Goal: Information Seeking & Learning: Learn about a topic

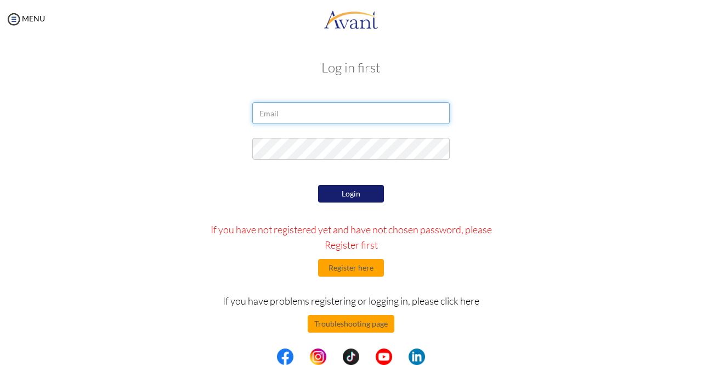
click at [362, 121] on input "email" at bounding box center [350, 113] width 197 height 22
type input "dvmansilla1@gmail.com"
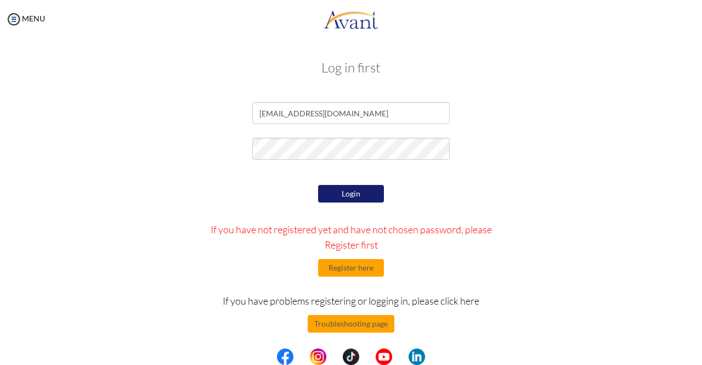
click at [359, 192] on button "Login" at bounding box center [351, 194] width 66 height 18
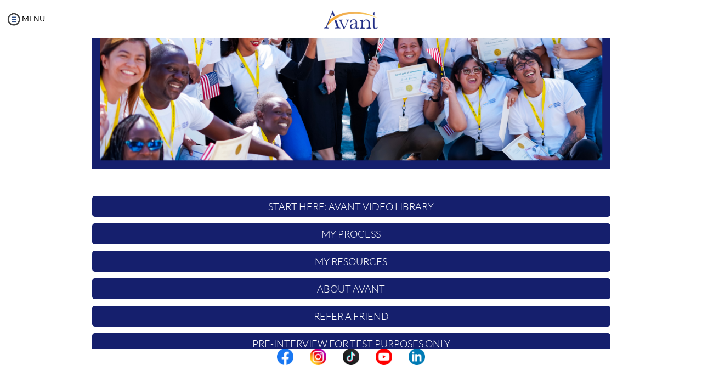
scroll to position [226, 0]
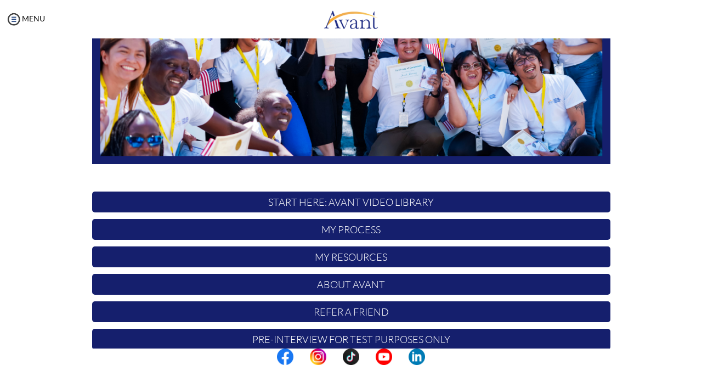
click at [451, 226] on p "My Process" at bounding box center [351, 229] width 518 height 21
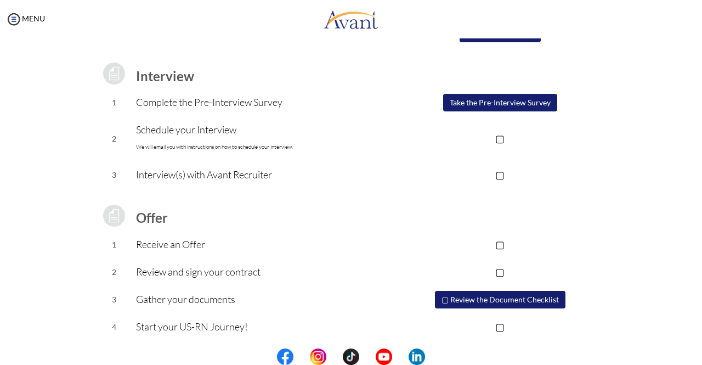
scroll to position [133, 0]
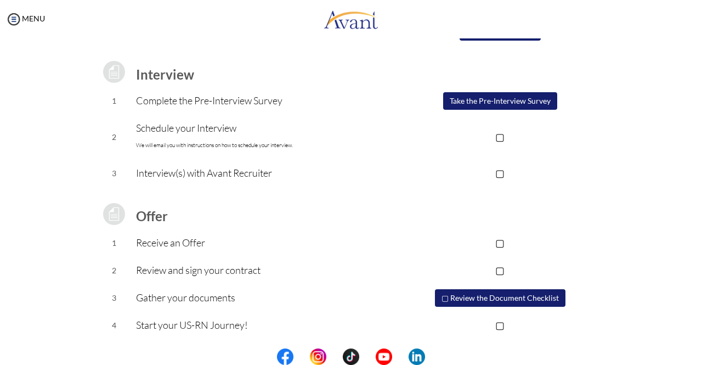
click at [493, 108] on button "Take the Pre-Interview Survey" at bounding box center [500, 101] width 114 height 18
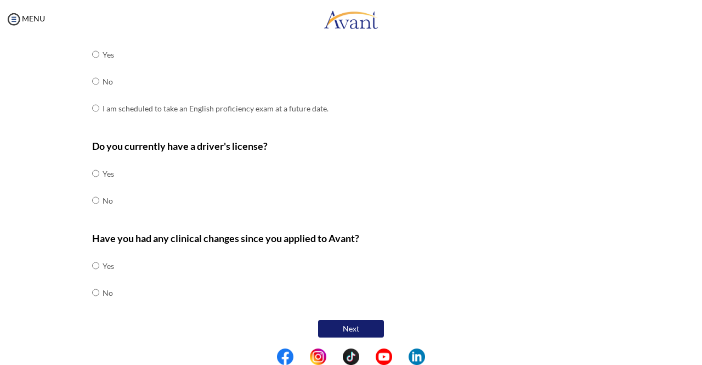
scroll to position [0, 0]
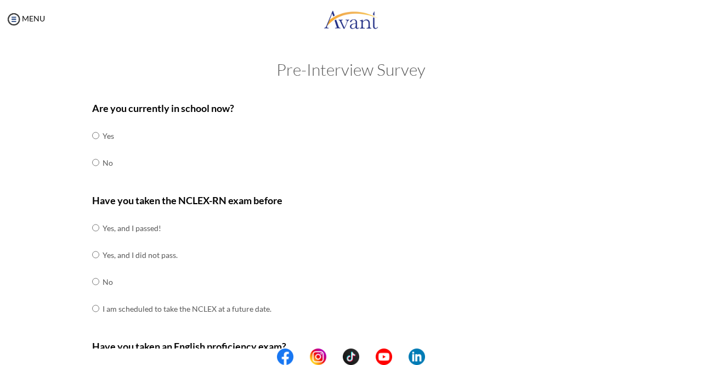
click at [27, 24] on div "MENU" at bounding box center [22, 182] width 45 height 365
click at [27, 19] on link "MENU" at bounding box center [24, 18] width 39 height 9
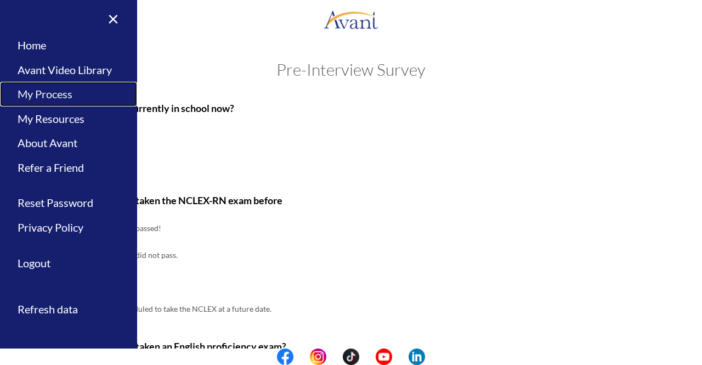
click at [44, 89] on link "My Process" at bounding box center [68, 94] width 137 height 25
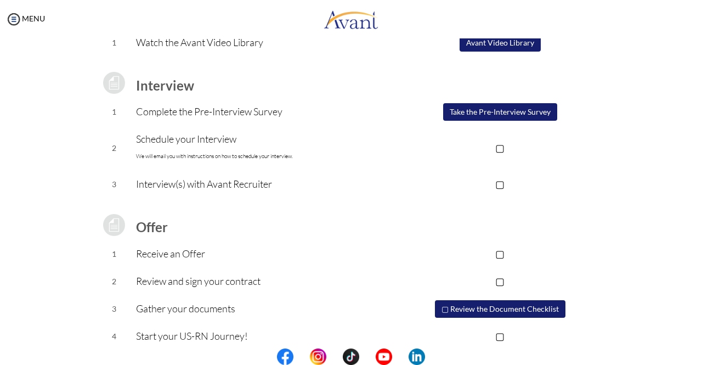
scroll to position [134, 0]
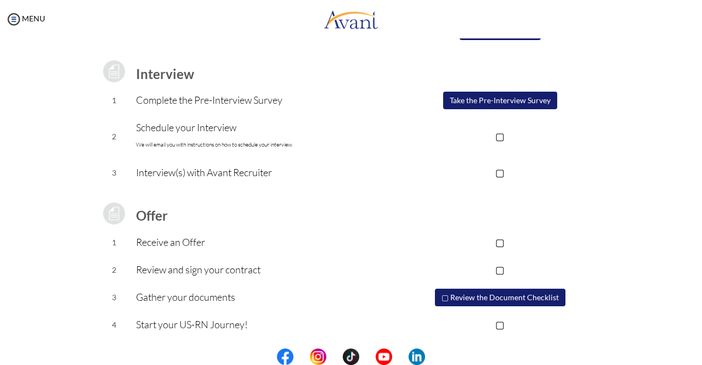
click at [508, 294] on button "▢ Review the Document Checklist" at bounding box center [500, 297] width 131 height 18
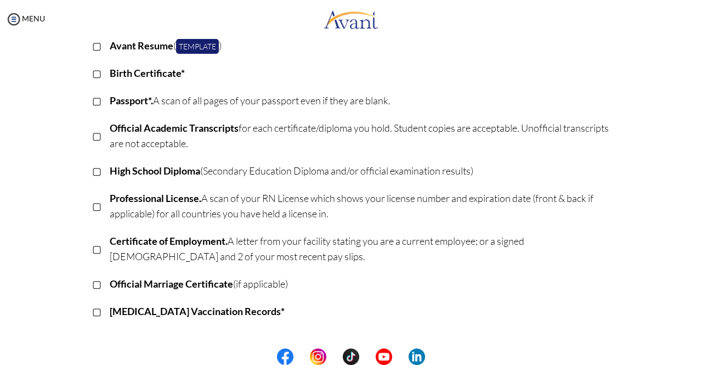
scroll to position [141, 0]
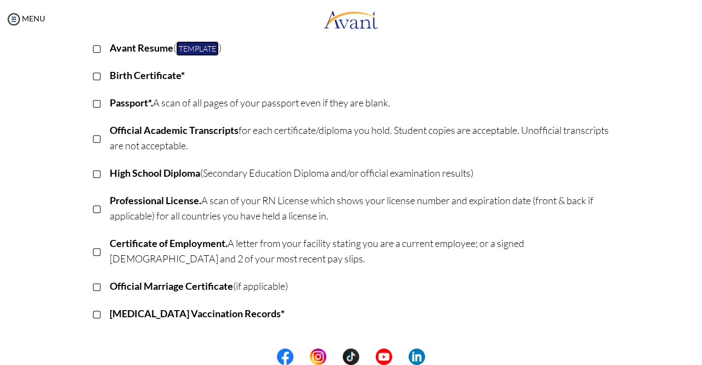
click at [203, 43] on link "Template" at bounding box center [197, 48] width 43 height 15
click at [19, 18] on img at bounding box center [13, 19] width 16 height 16
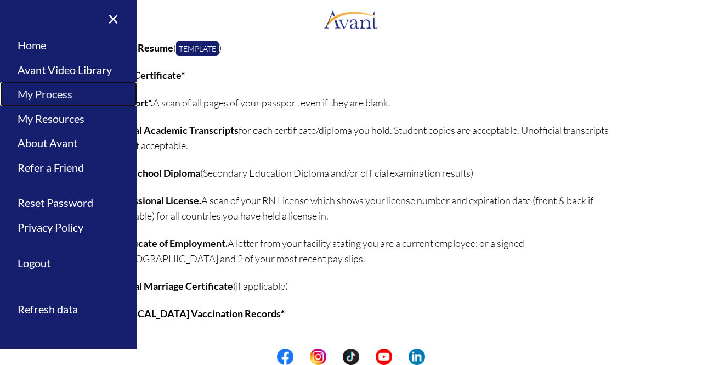
click at [59, 95] on link "My Process" at bounding box center [68, 94] width 137 height 25
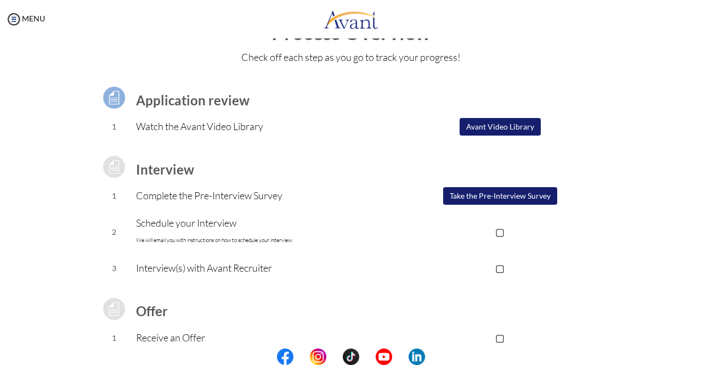
scroll to position [0, 0]
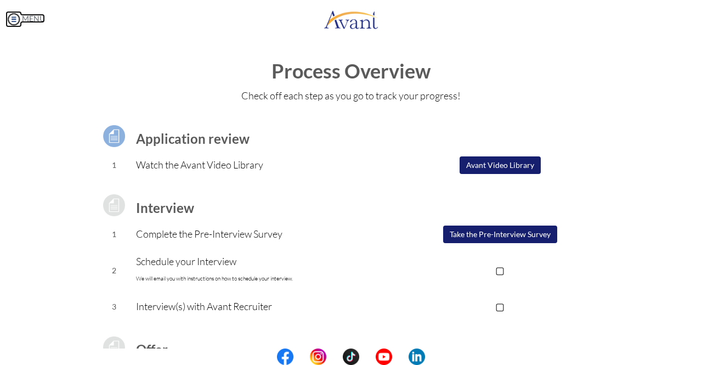
click at [27, 22] on link "MENU" at bounding box center [24, 18] width 39 height 9
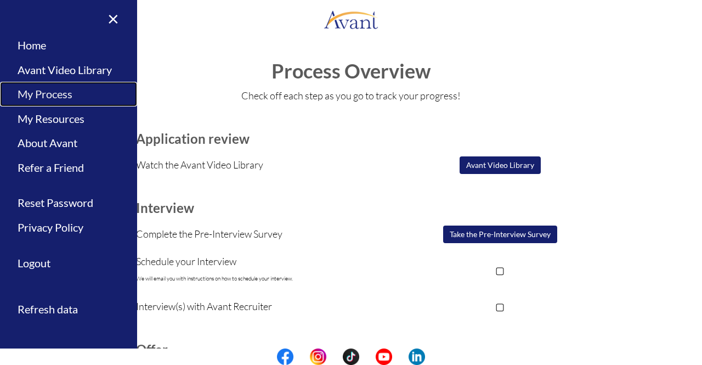
click at [38, 94] on link "My Process" at bounding box center [68, 94] width 137 height 25
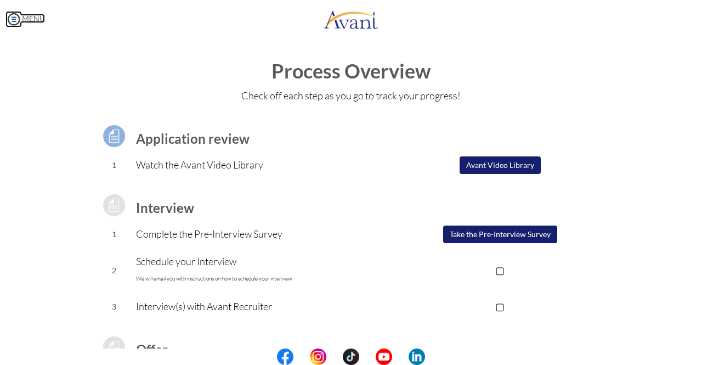
click at [22, 20] on link "MENU" at bounding box center [24, 18] width 39 height 9
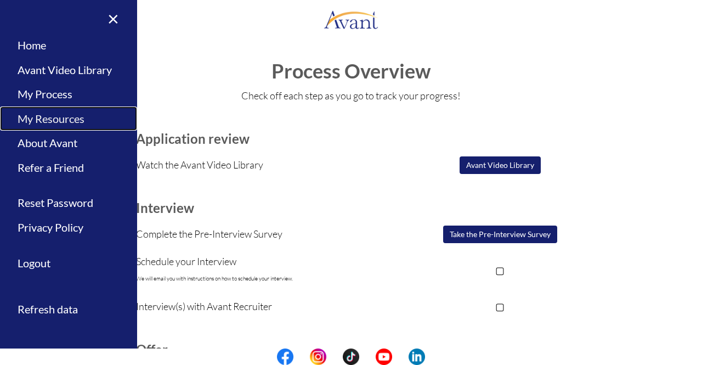
click at [36, 111] on link "My Resources" at bounding box center [68, 118] width 137 height 25
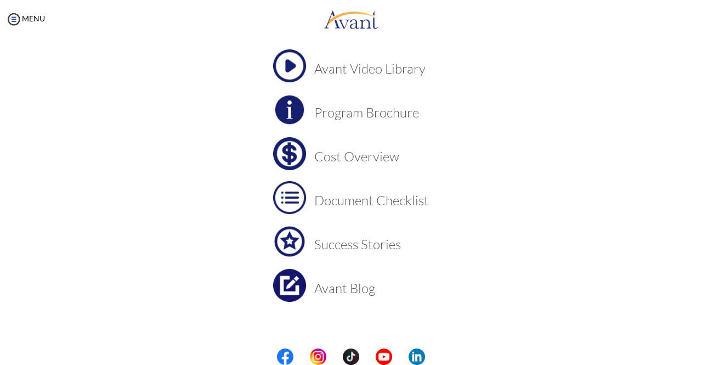
scroll to position [74, 0]
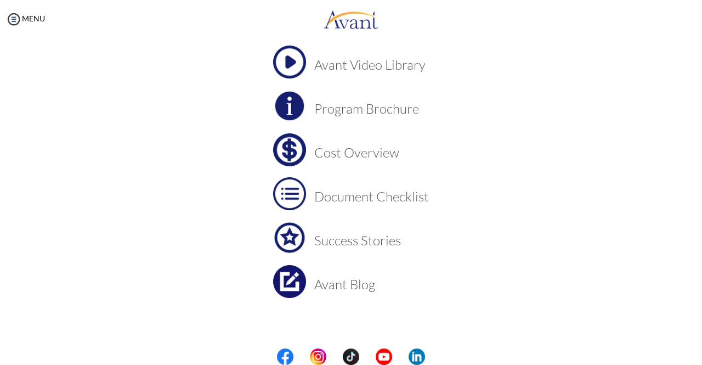
click at [287, 152] on img at bounding box center [289, 149] width 33 height 33
click at [329, 155] on h3 "Cost Overview" at bounding box center [371, 152] width 115 height 14
click at [340, 186] on td "Document Checklist" at bounding box center [371, 193] width 115 height 33
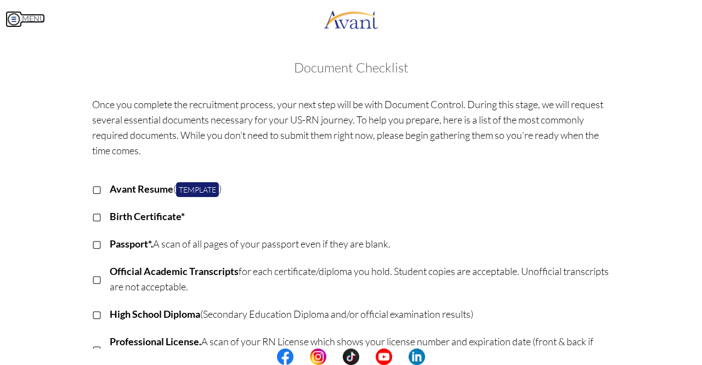
click at [31, 16] on link "MENU" at bounding box center [24, 18] width 39 height 9
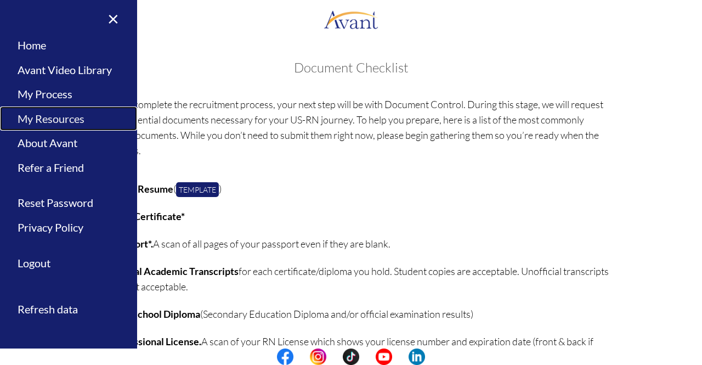
click at [49, 117] on link "My Resources" at bounding box center [68, 118] width 137 height 25
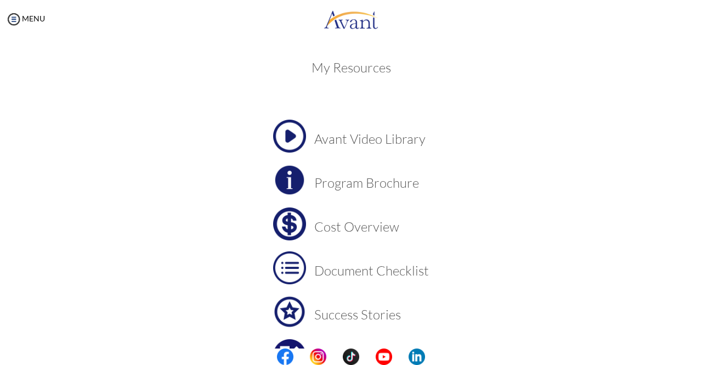
click at [341, 308] on h3 "Success Stories" at bounding box center [371, 314] width 115 height 14
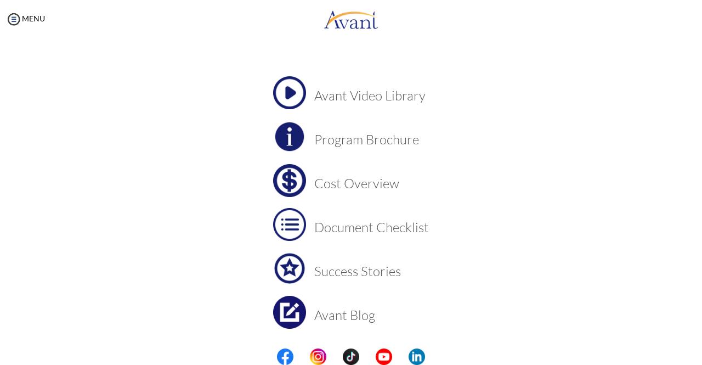
scroll to position [43, 0]
click at [371, 185] on h3 "Cost Overview" at bounding box center [371, 184] width 115 height 14
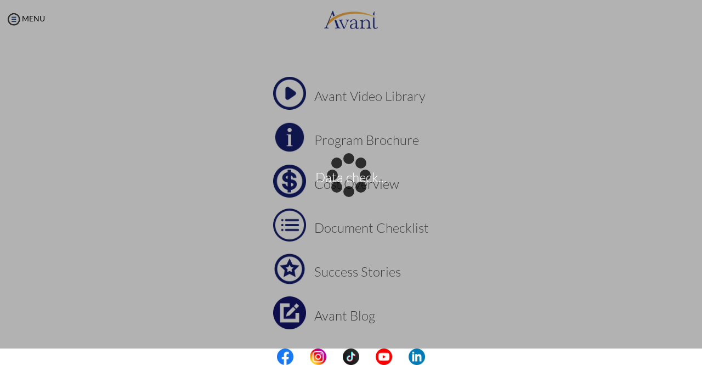
click at [359, 175] on div "Data check..." at bounding box center [350, 182] width 15 height 15
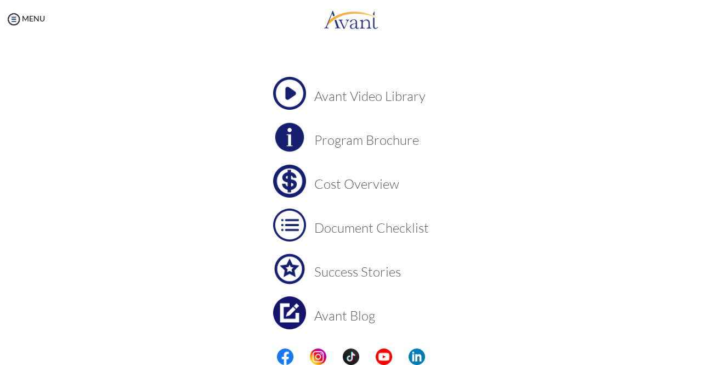
click at [379, 139] on h3 "Program Brochure" at bounding box center [371, 140] width 115 height 14
click at [23, 20] on link "MENU" at bounding box center [24, 18] width 39 height 9
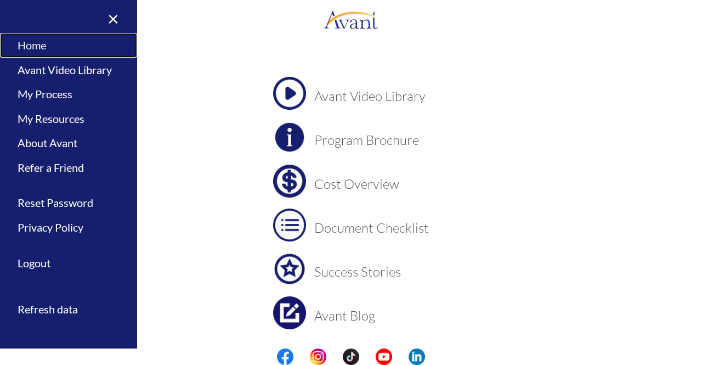
click at [20, 41] on link "Home" at bounding box center [68, 45] width 137 height 25
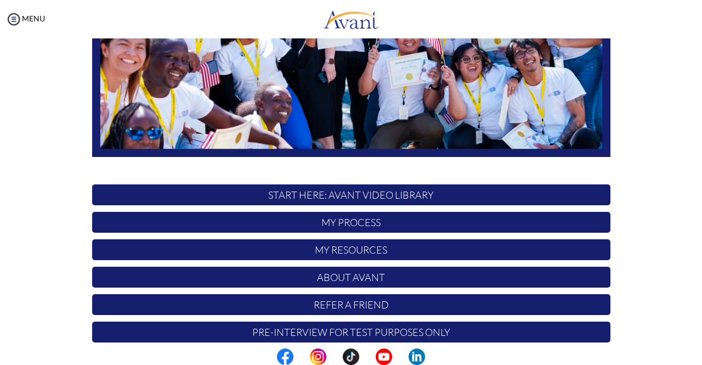
scroll to position [245, 0]
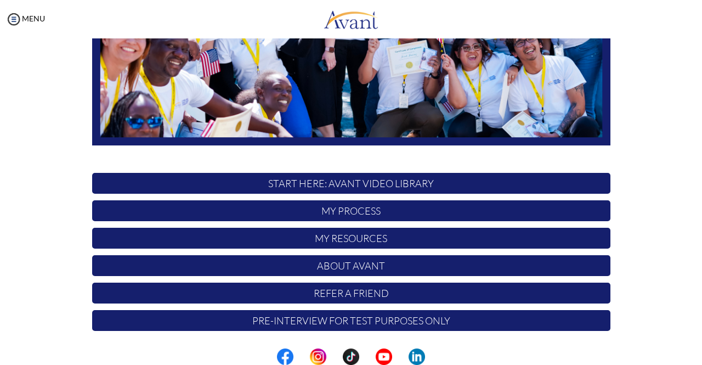
click at [378, 186] on p "START HERE: Avant Video Library" at bounding box center [351, 183] width 518 height 21
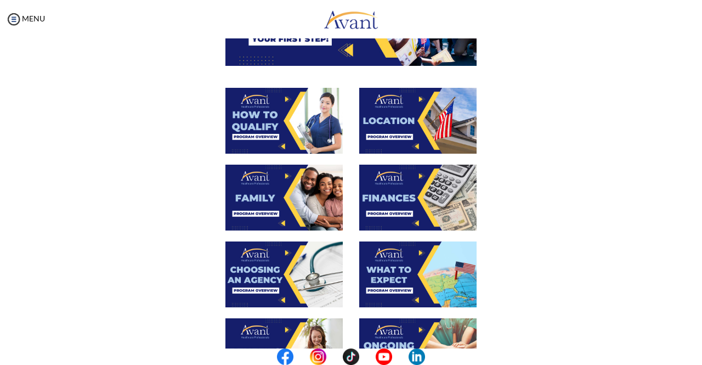
scroll to position [169, 0]
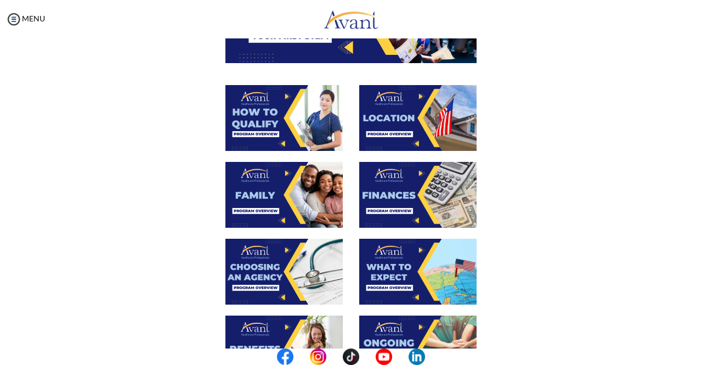
click at [422, 164] on img at bounding box center [417, 195] width 117 height 66
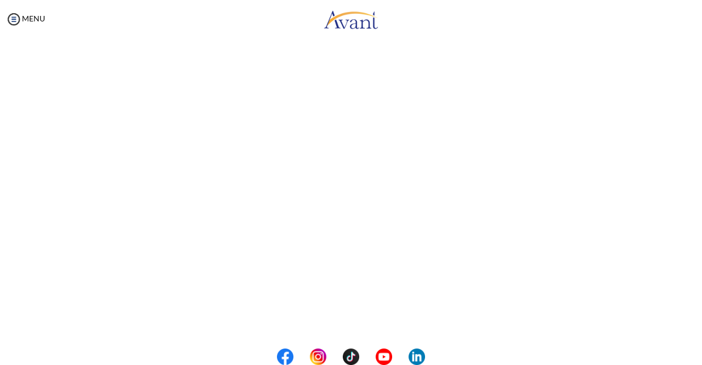
scroll to position [102, 0]
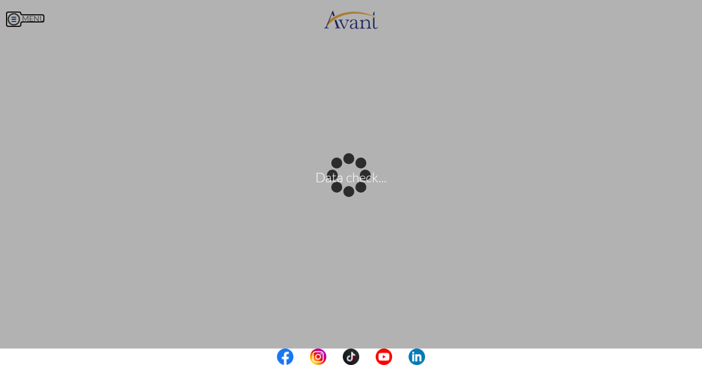
click at [25, 17] on body "Data check... Maintenance break. Please come back in 2 hours. MENU My Status Wh…" at bounding box center [351, 182] width 702 height 365
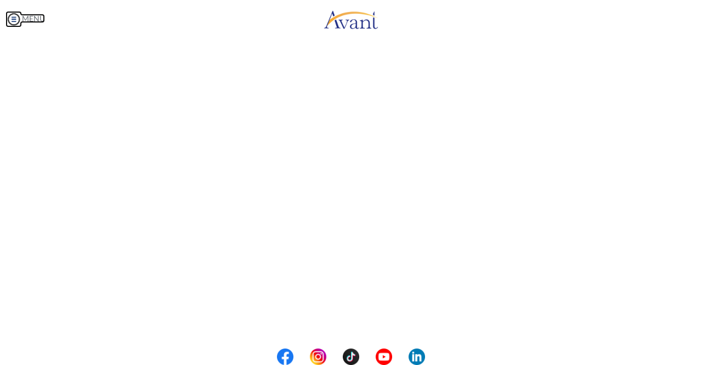
click at [11, 16] on img at bounding box center [13, 19] width 16 height 16
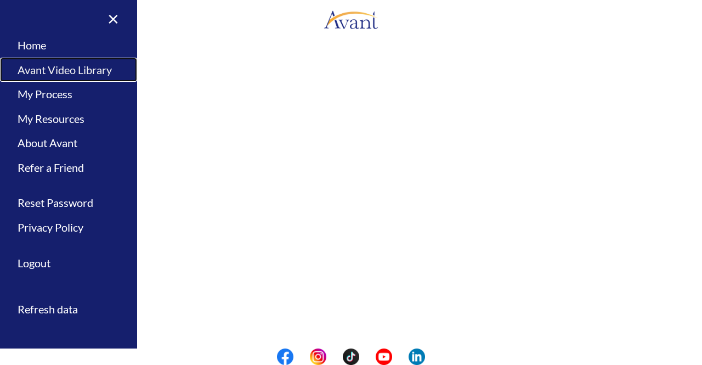
click at [36, 70] on link "Avant Video Library" at bounding box center [68, 70] width 137 height 25
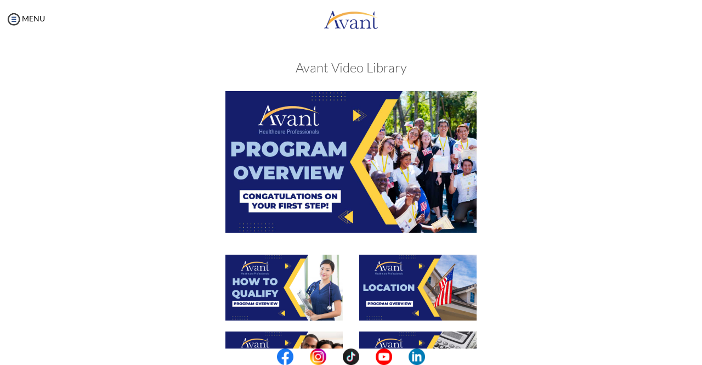
click at [697, 350] on center at bounding box center [351, 356] width 702 height 16
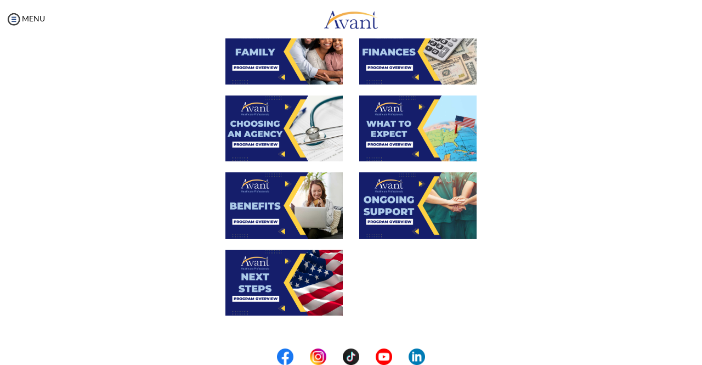
scroll to position [305, 0]
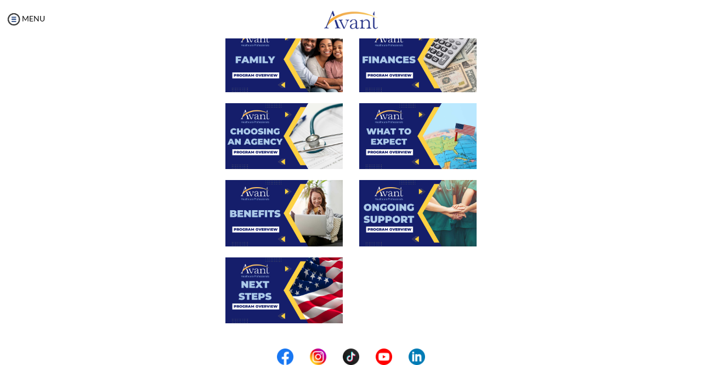
click at [427, 203] on img at bounding box center [417, 213] width 117 height 66
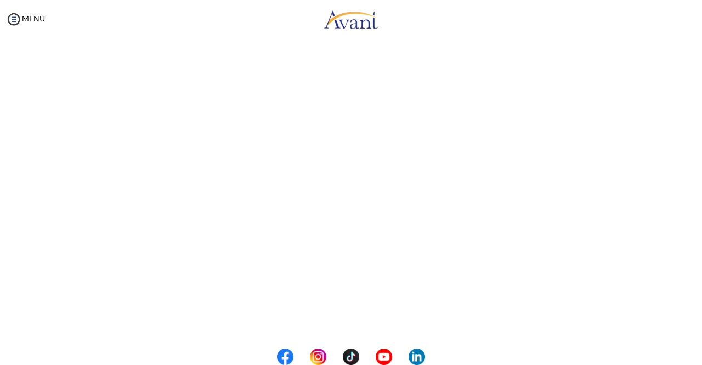
scroll to position [211, 0]
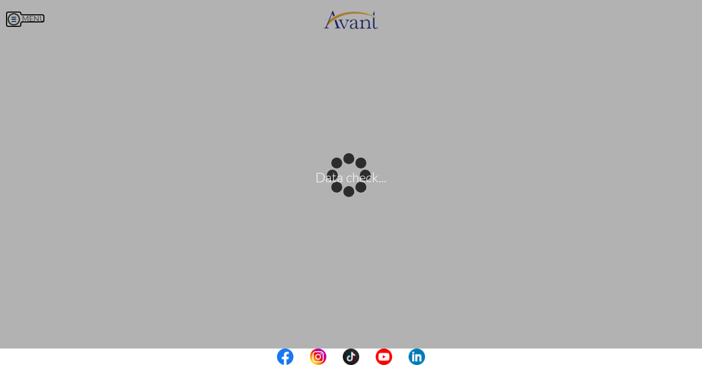
click at [17, 14] on body "Data check... Maintenance break. Please come back in 2 hours. MENU My Status Wh…" at bounding box center [351, 182] width 702 height 365
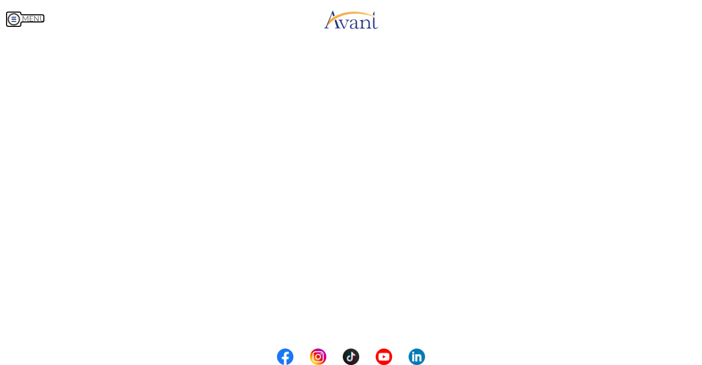
click at [17, 14] on img at bounding box center [13, 19] width 16 height 16
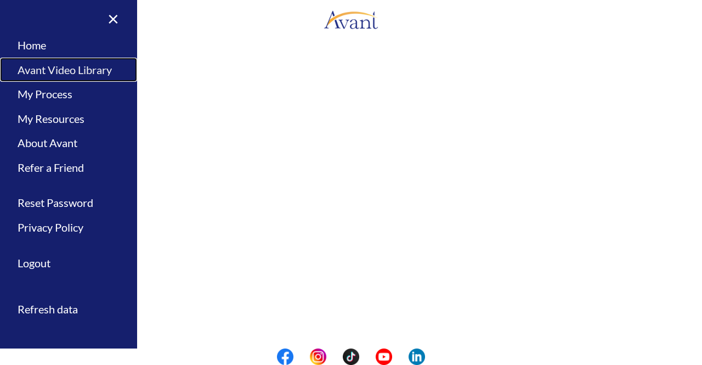
click at [35, 72] on link "Avant Video Library" at bounding box center [68, 70] width 137 height 25
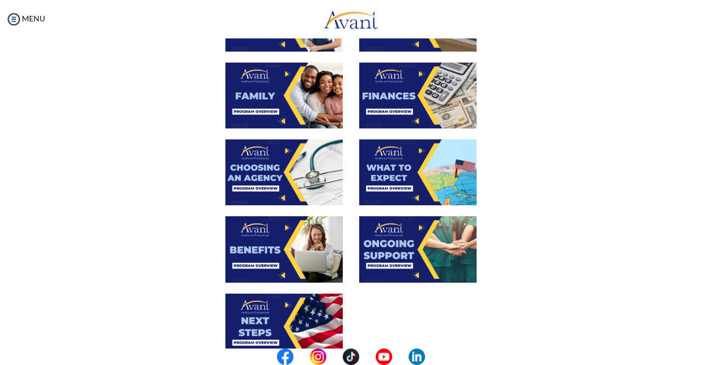
scroll to position [269, 0]
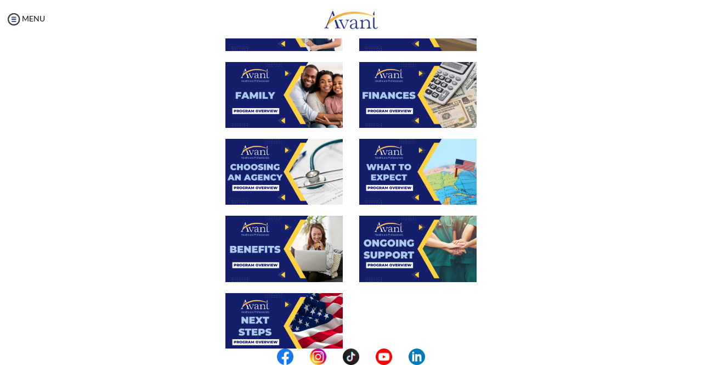
click at [316, 231] on img at bounding box center [283, 248] width 117 height 66
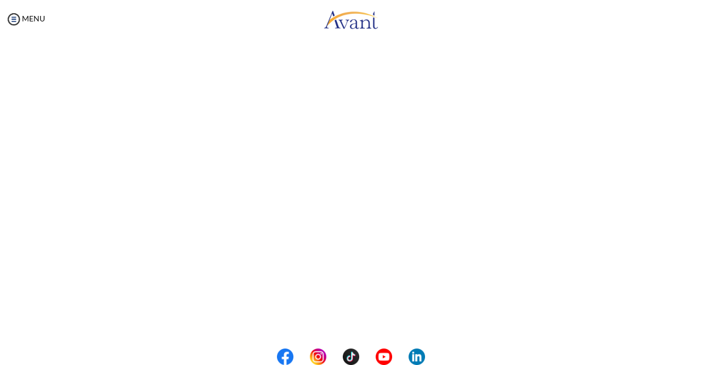
scroll to position [292, 0]
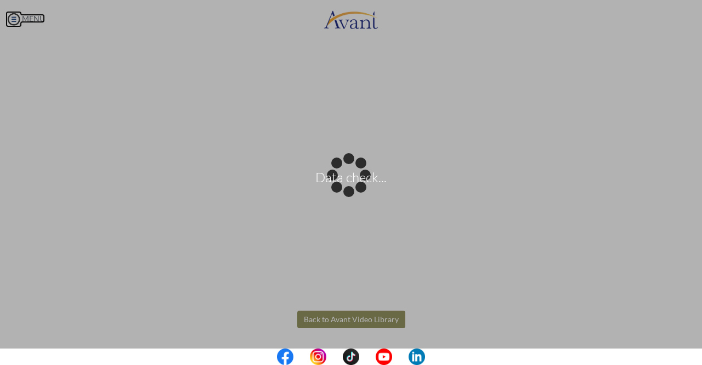
click at [15, 17] on body "Data check... Maintenance break. Please come back in 2 hours. MENU My Status Wh…" at bounding box center [351, 182] width 702 height 365
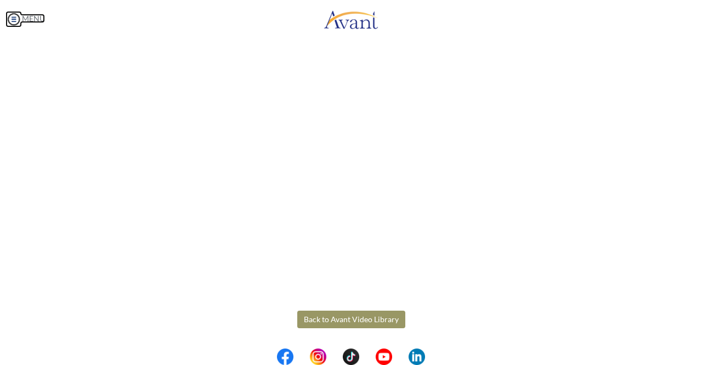
click at [13, 12] on img at bounding box center [13, 19] width 16 height 16
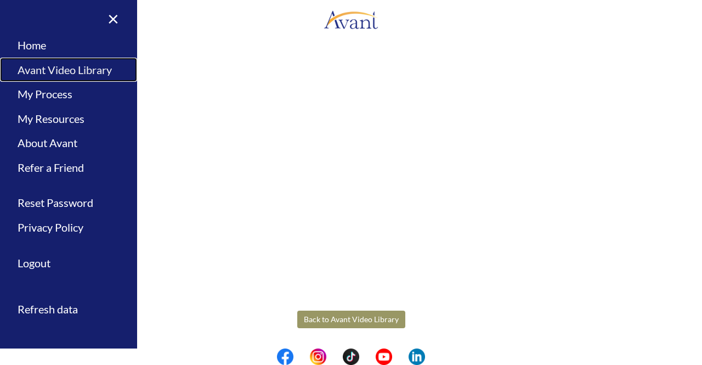
click at [43, 61] on link "Avant Video Library" at bounding box center [68, 70] width 137 height 25
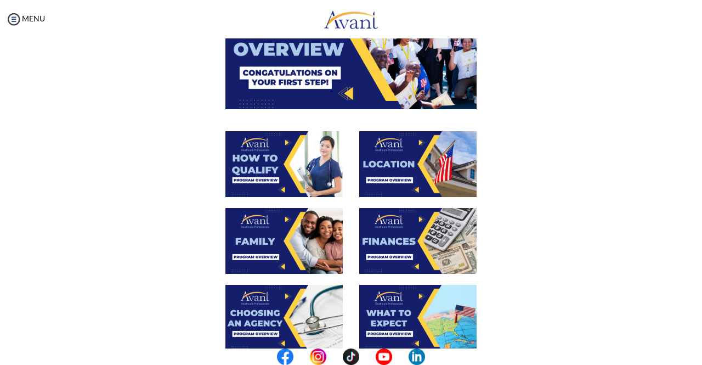
scroll to position [125, 0]
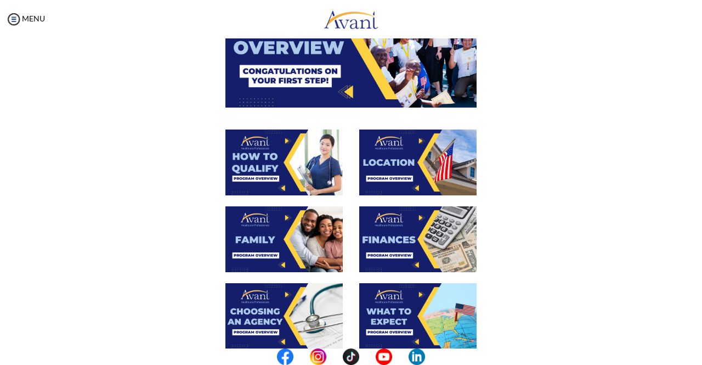
click at [427, 168] on img at bounding box center [417, 162] width 117 height 66
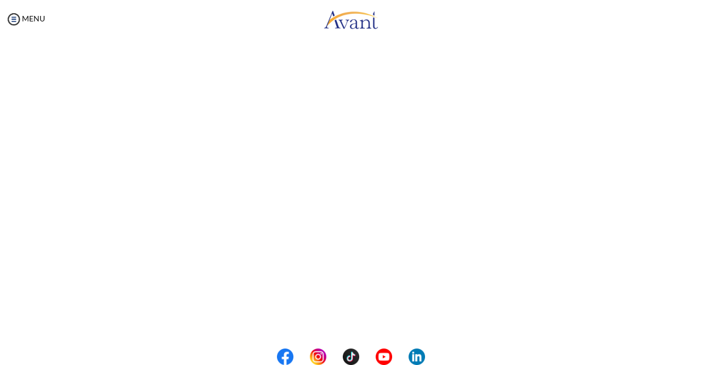
scroll to position [122, 0]
click at [22, 14] on body "Maintenance break. Please come back in 2 hours. MENU My Status What is the next…" at bounding box center [351, 182] width 702 height 365
click at [22, 14] on link "MENU" at bounding box center [24, 18] width 39 height 9
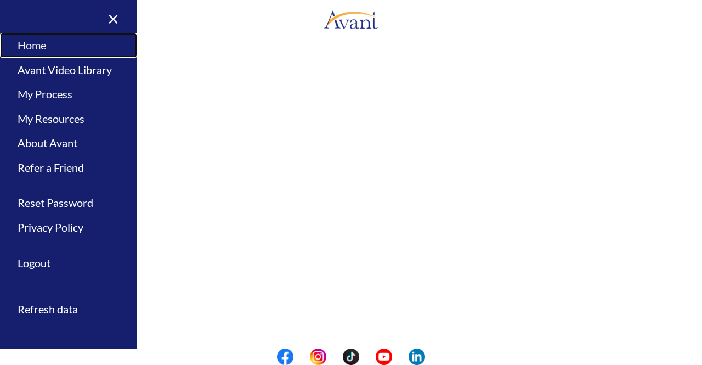
click at [43, 48] on link "Home" at bounding box center [68, 45] width 137 height 25
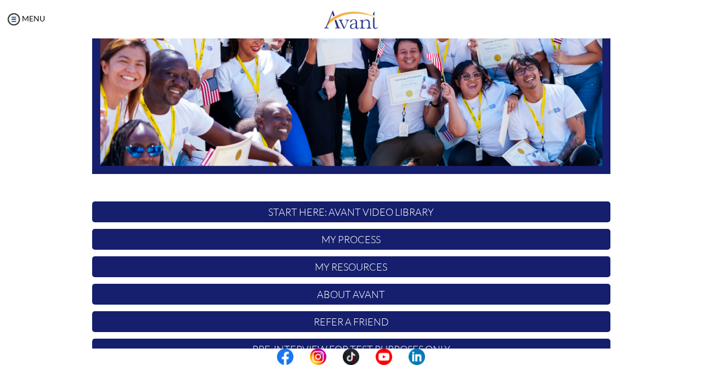
scroll to position [245, 0]
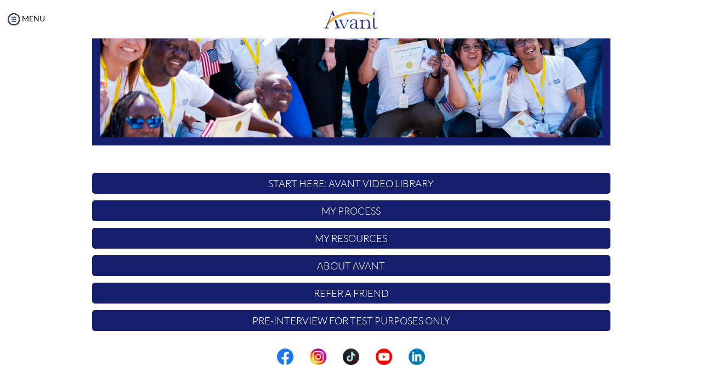
click at [351, 264] on p "About Avant" at bounding box center [351, 265] width 518 height 21
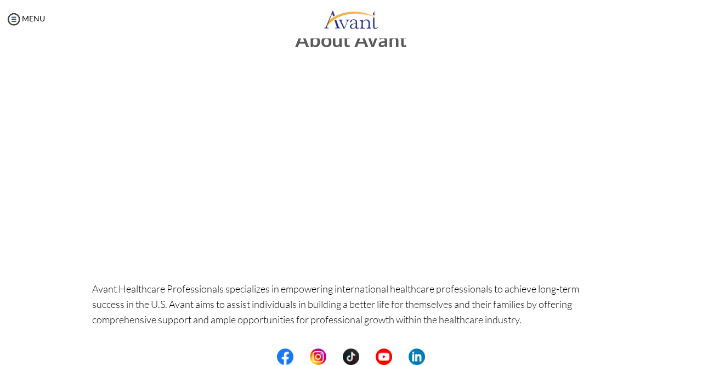
scroll to position [0, 0]
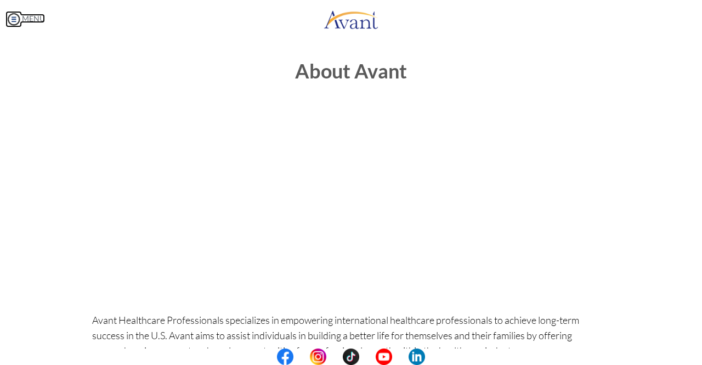
click at [29, 18] on link "MENU" at bounding box center [24, 18] width 39 height 9
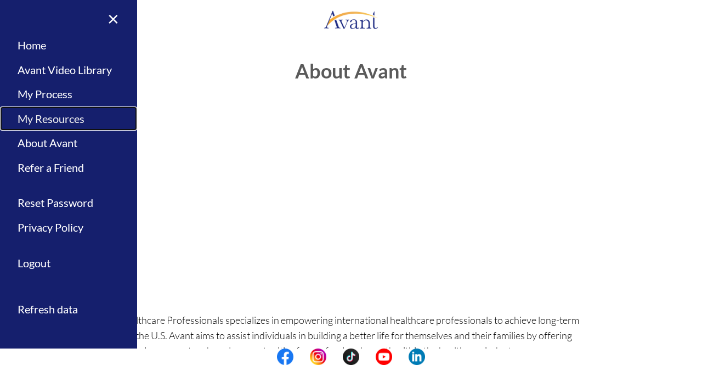
click at [63, 123] on link "My Resources" at bounding box center [68, 118] width 137 height 25
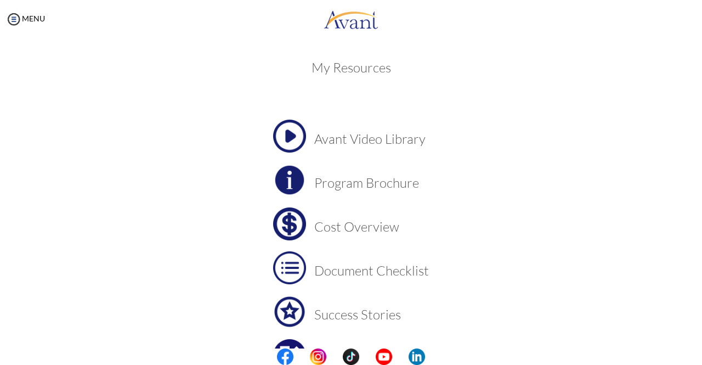
click at [364, 224] on h3 "Cost Overview" at bounding box center [371, 226] width 115 height 14
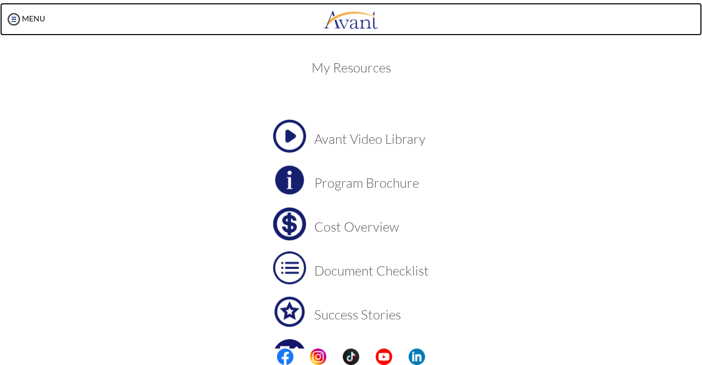
click at [350, 21] on img at bounding box center [351, 19] width 55 height 33
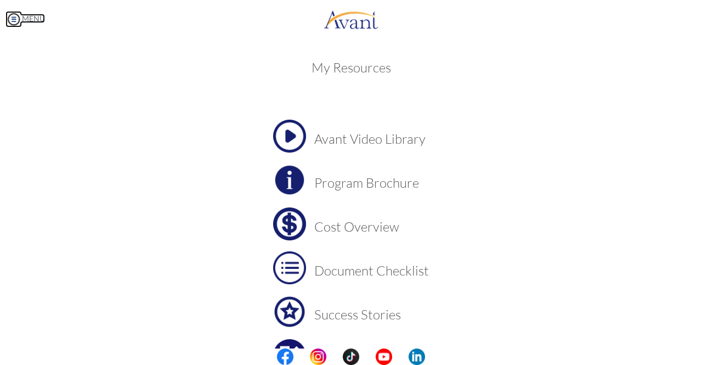
click at [19, 13] on img at bounding box center [13, 19] width 16 height 16
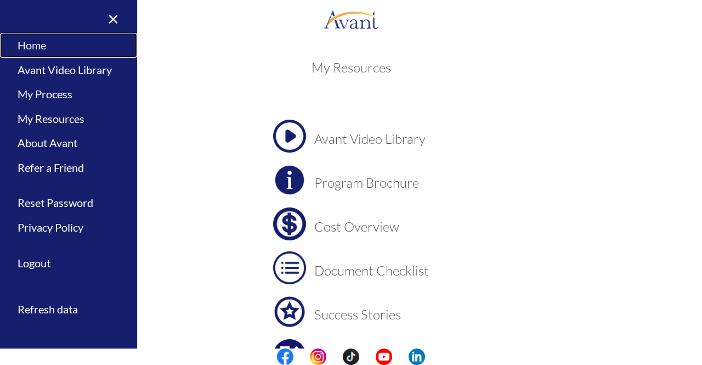
click at [35, 39] on link "Home" at bounding box center [68, 45] width 137 height 25
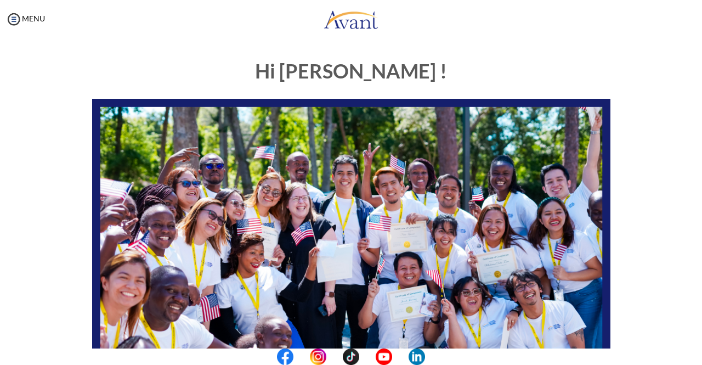
click at [469, 178] on img at bounding box center [351, 245] width 518 height 292
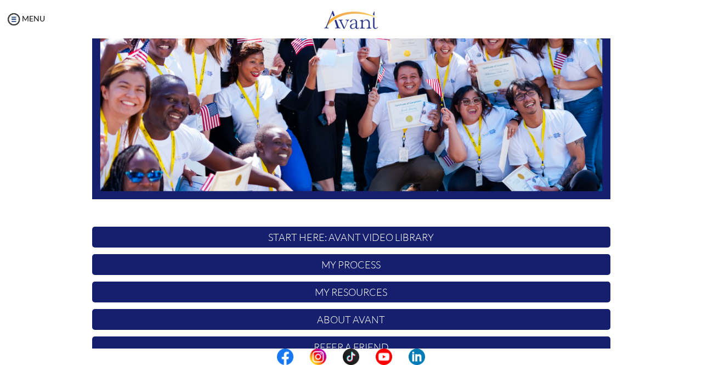
scroll to position [245, 0]
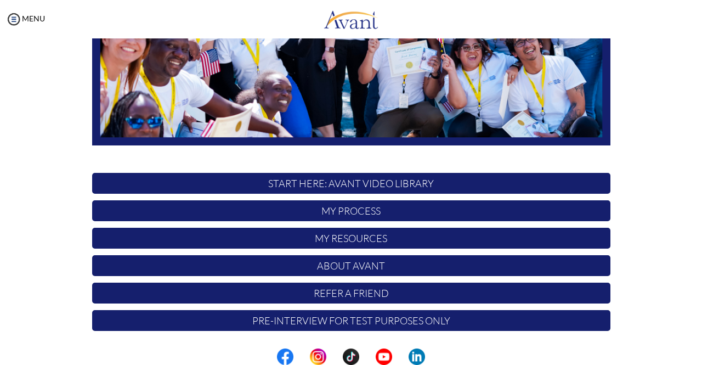
click at [347, 323] on p "Pre-Interview for test purposes only" at bounding box center [351, 320] width 518 height 21
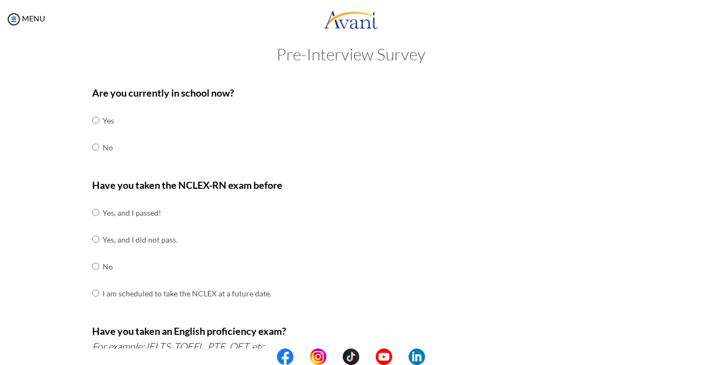
scroll to position [0, 0]
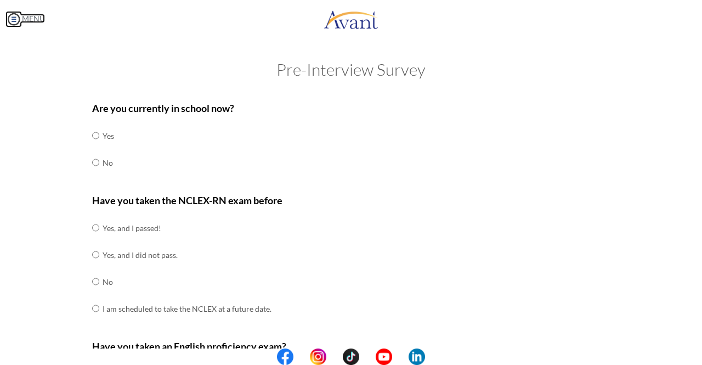
click at [26, 15] on link "MENU" at bounding box center [24, 18] width 39 height 9
